Goal: Check status: Check status

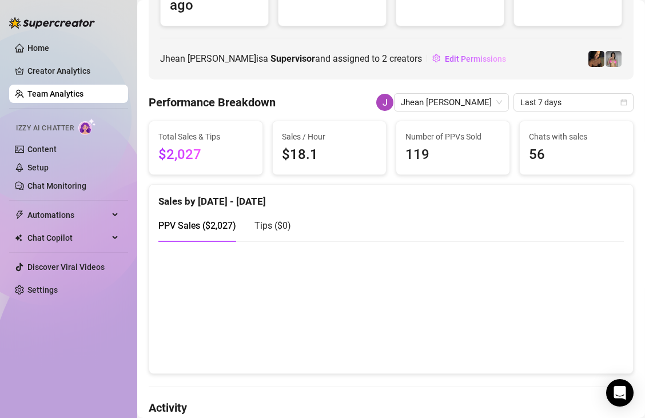
scroll to position [144, 0]
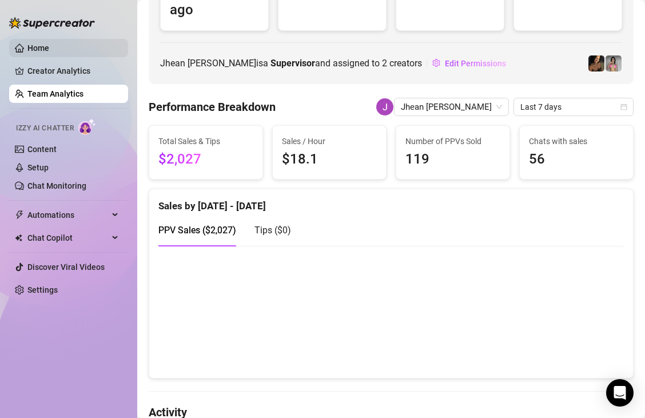
click at [27, 46] on link "Home" at bounding box center [38, 47] width 22 height 9
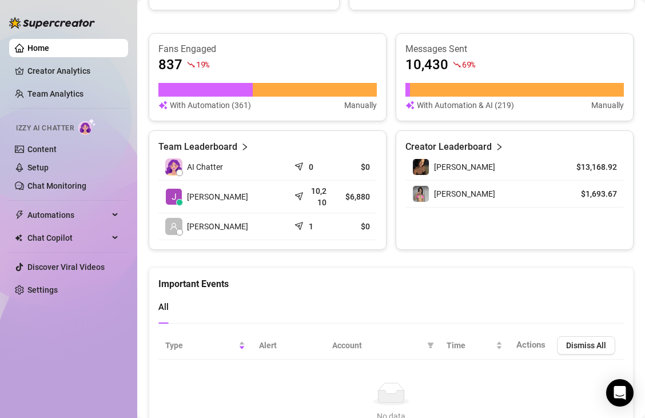
scroll to position [453, 0]
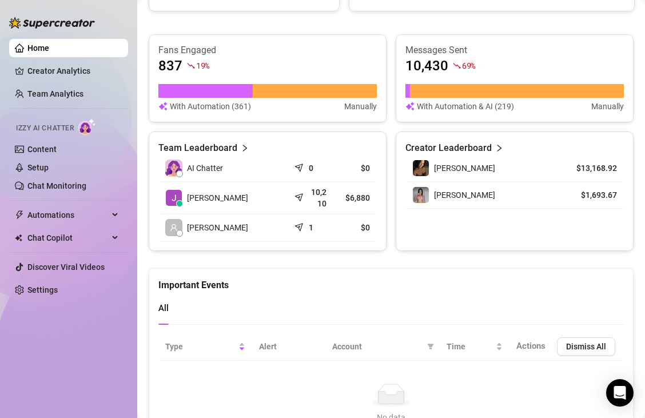
click at [233, 145] on article "Team Leaderboard" at bounding box center [197, 148] width 79 height 14
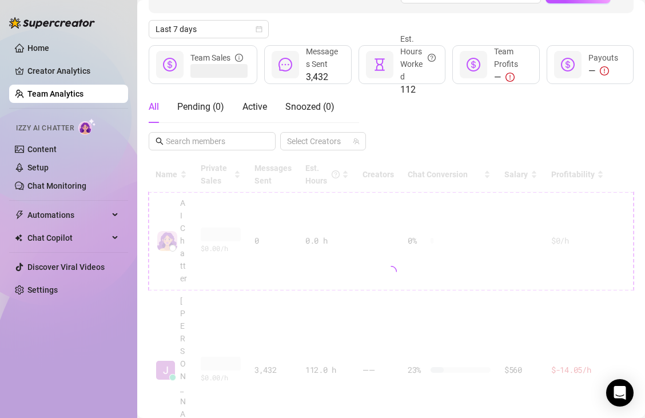
scroll to position [248, 0]
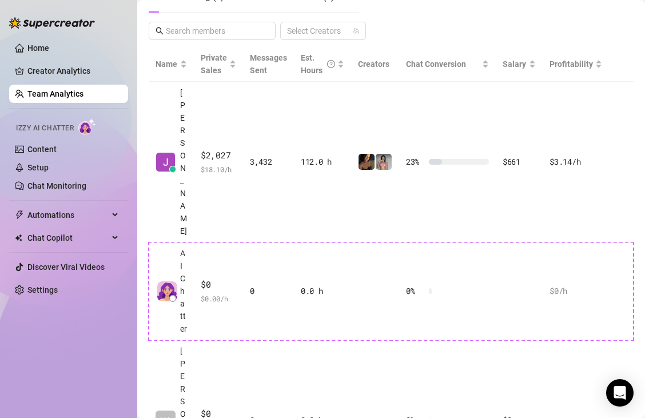
click at [233, 145] on td "$2,027 $ 18.10 /h" at bounding box center [218, 162] width 49 height 161
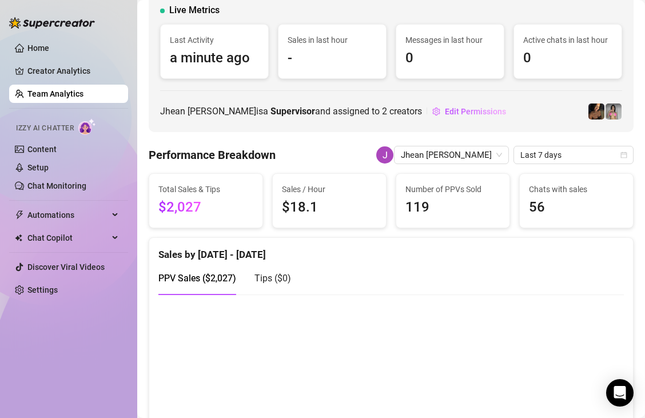
scroll to position [73, 0]
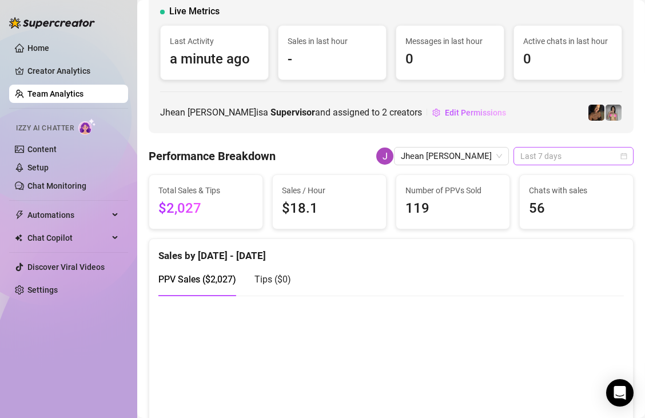
click at [528, 157] on span "Last 7 days" at bounding box center [573, 155] width 106 height 17
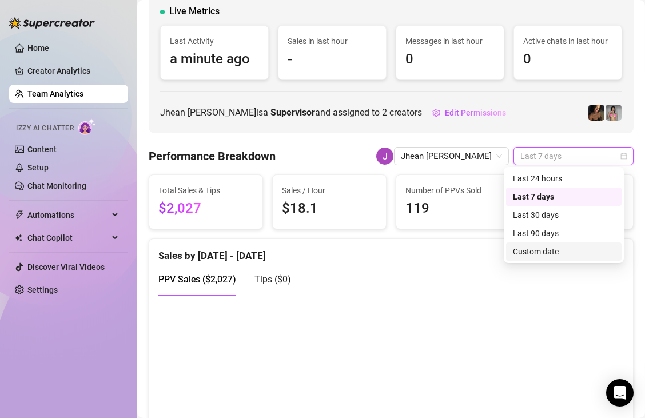
click at [537, 252] on div "Custom date" at bounding box center [564, 251] width 102 height 13
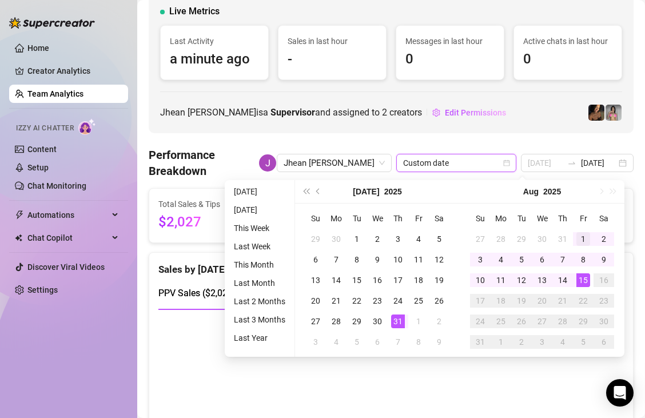
type input "[DATE]"
click at [583, 233] on div "1" at bounding box center [583, 239] width 14 height 14
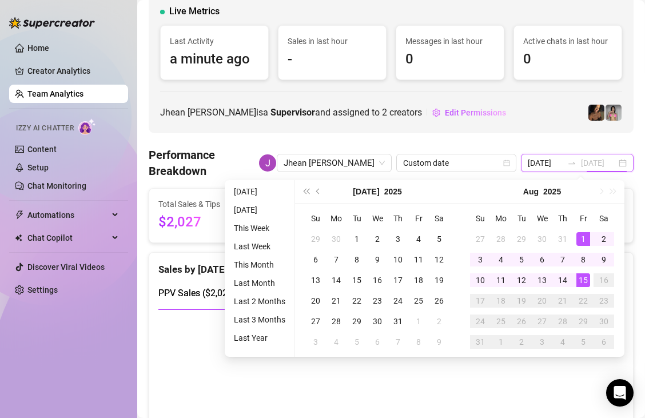
type input "[DATE]"
click at [583, 285] on div "15" at bounding box center [583, 280] width 14 height 14
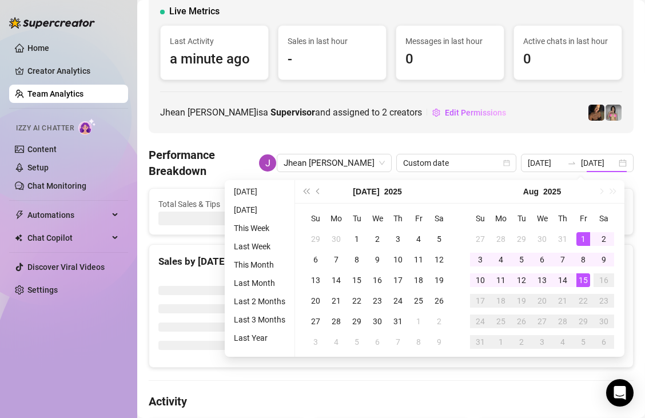
type input "[DATE]"
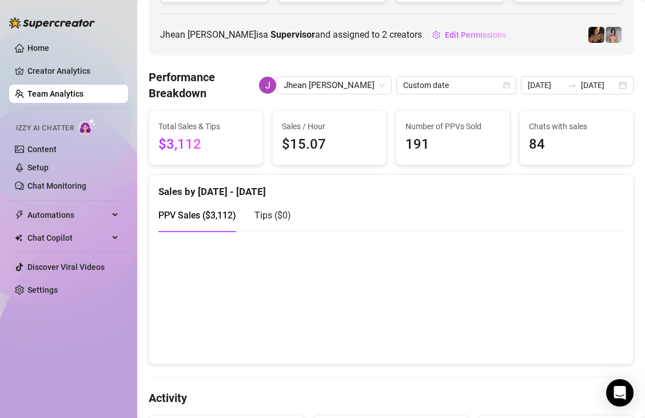
scroll to position [151, 0]
